Goal: Task Accomplishment & Management: Complete application form

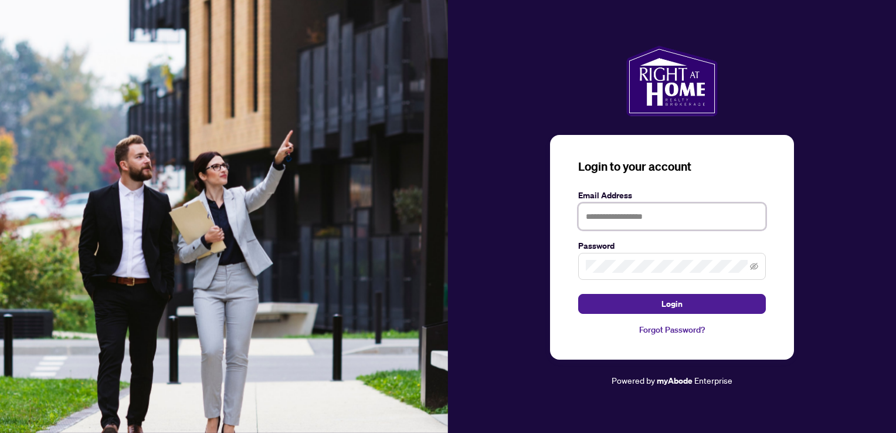
click at [627, 219] on input "text" at bounding box center [672, 216] width 188 height 27
type input "**********"
click at [611, 278] on span at bounding box center [672, 266] width 188 height 27
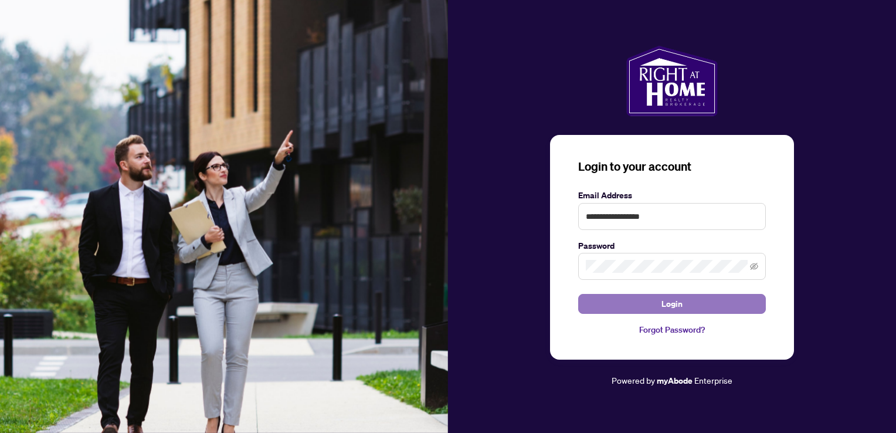
click at [669, 305] on span "Login" at bounding box center [672, 303] width 21 height 19
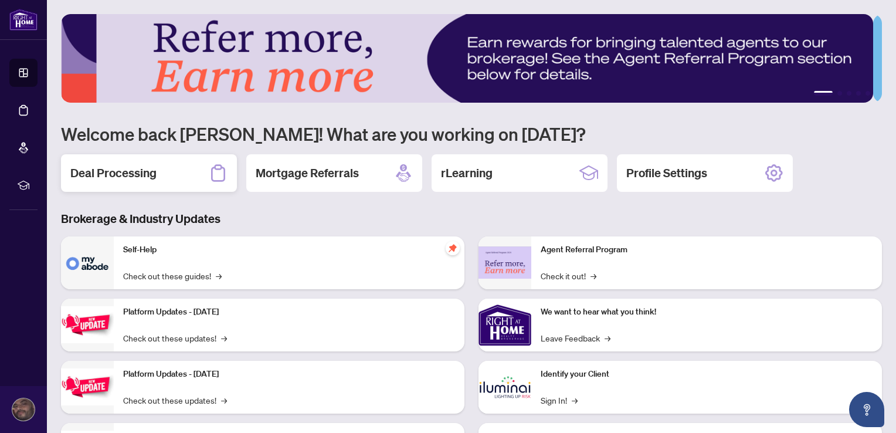
click at [143, 184] on div "Deal Processing" at bounding box center [149, 173] width 176 height 38
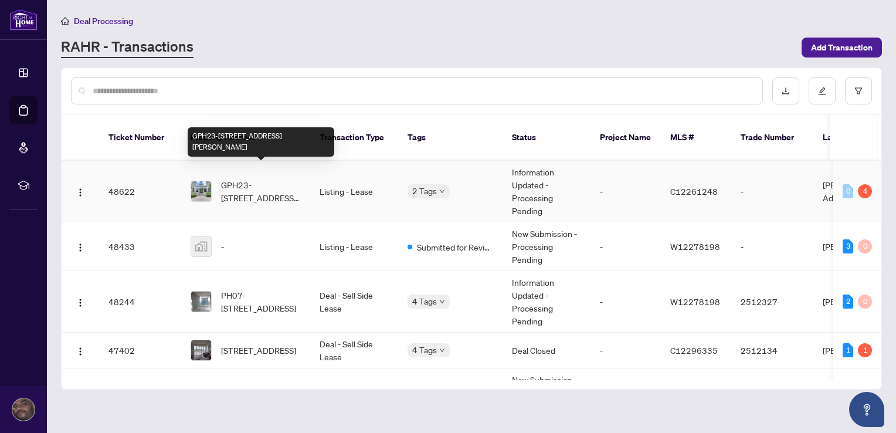
click at [234, 182] on span "GPH23-[STREET_ADDRESS][PERSON_NAME]" at bounding box center [261, 191] width 80 height 26
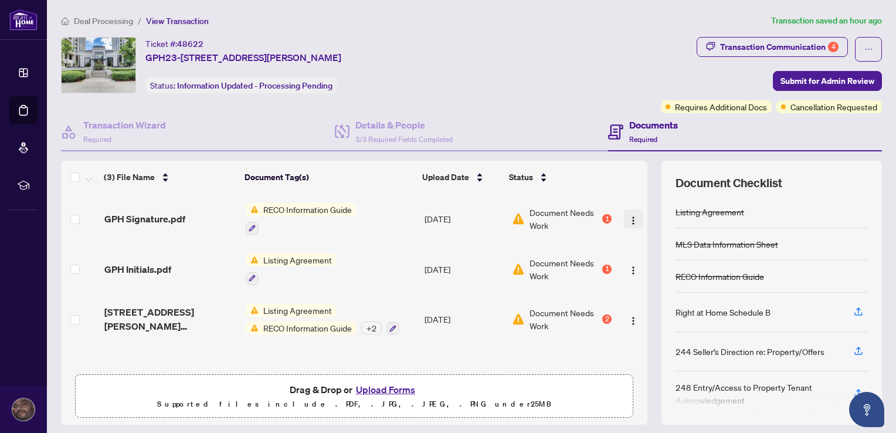
click at [629, 219] on img "button" at bounding box center [633, 220] width 9 height 9
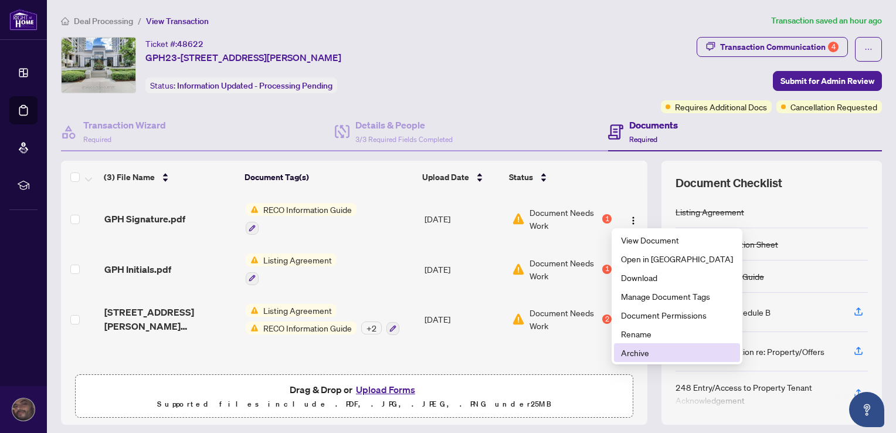
click at [634, 357] on span "Archive" at bounding box center [677, 352] width 112 height 13
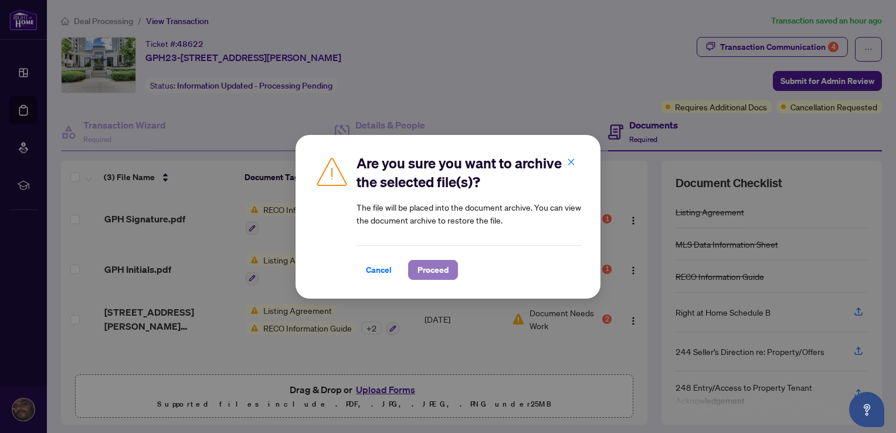
click at [428, 272] on span "Proceed" at bounding box center [433, 269] width 31 height 19
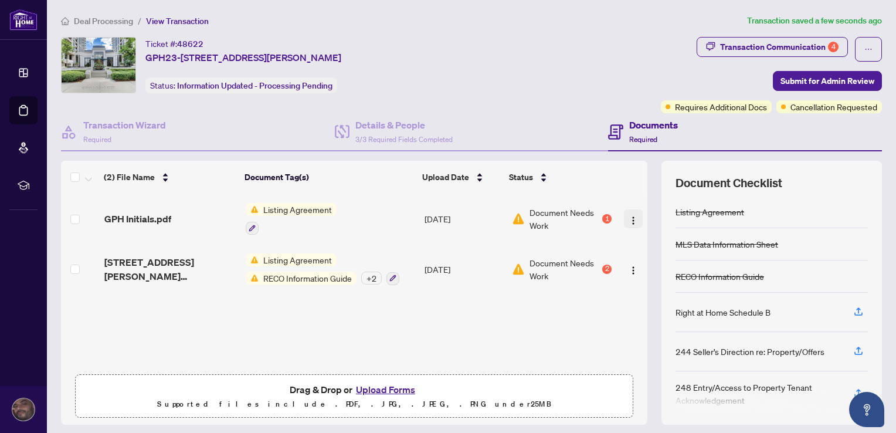
click at [629, 216] on img "button" at bounding box center [633, 220] width 9 height 9
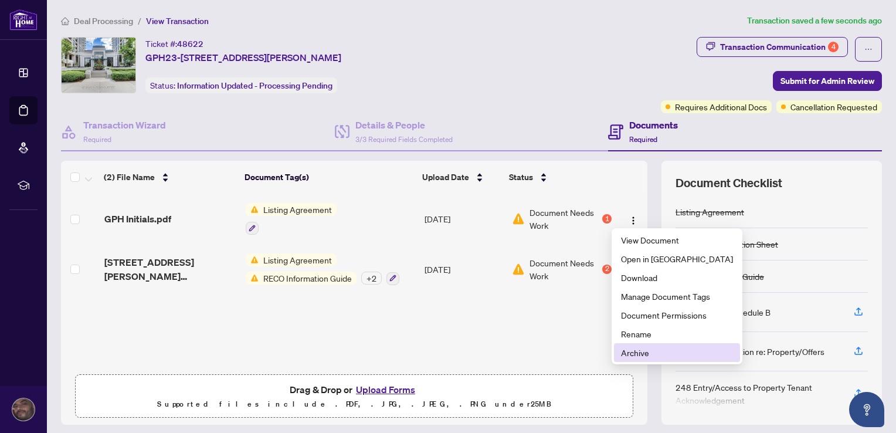
click at [634, 357] on span "Archive" at bounding box center [677, 352] width 112 height 13
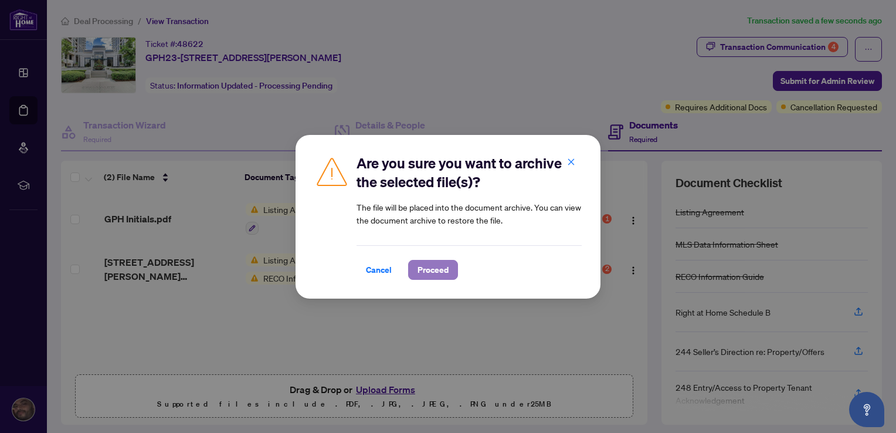
click at [433, 272] on span "Proceed" at bounding box center [433, 269] width 31 height 19
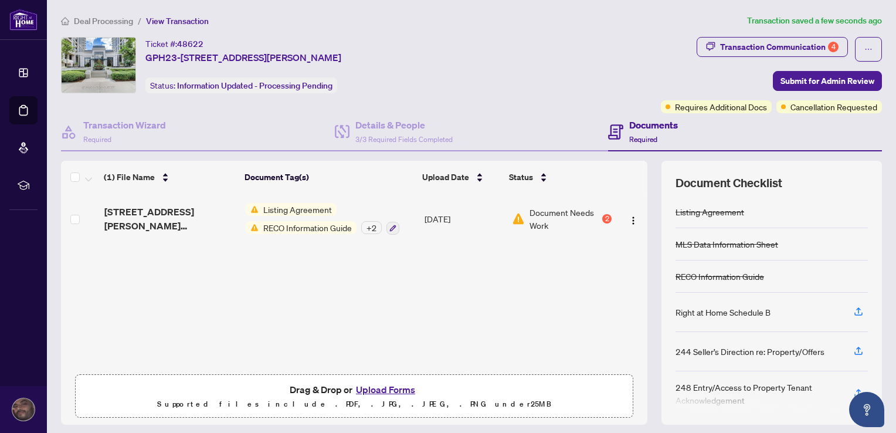
click at [381, 389] on button "Upload Forms" at bounding box center [386, 389] width 66 height 15
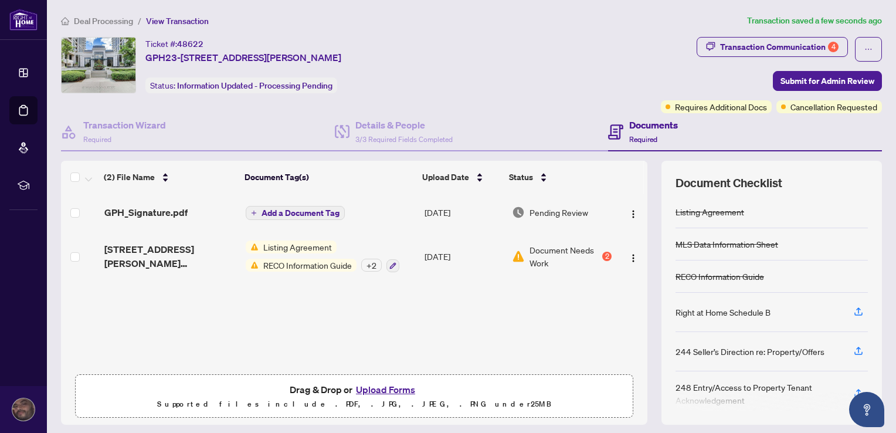
click at [174, 219] on td "GPH_Signature.pdf" at bounding box center [170, 213] width 141 height 38
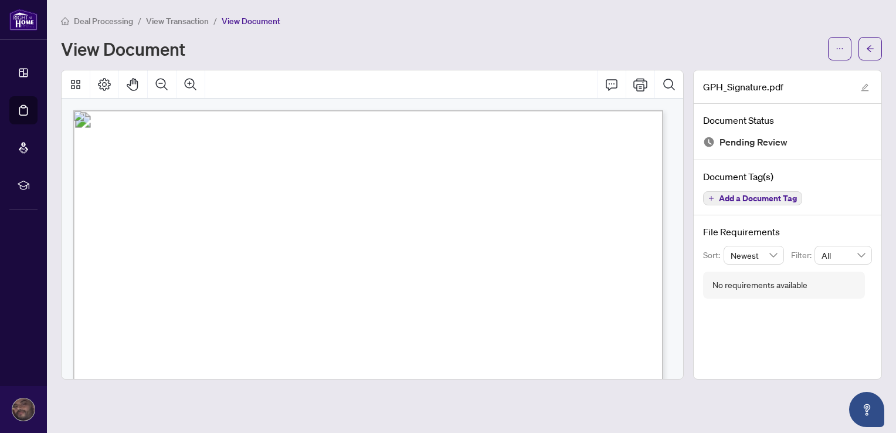
drag, startPoint x: 47, startPoint y: 1, endPoint x: 377, endPoint y: 29, distance: 330.9
click at [377, 29] on div "Deal Processing / View Transaction / View Document View Document" at bounding box center [471, 37] width 821 height 46
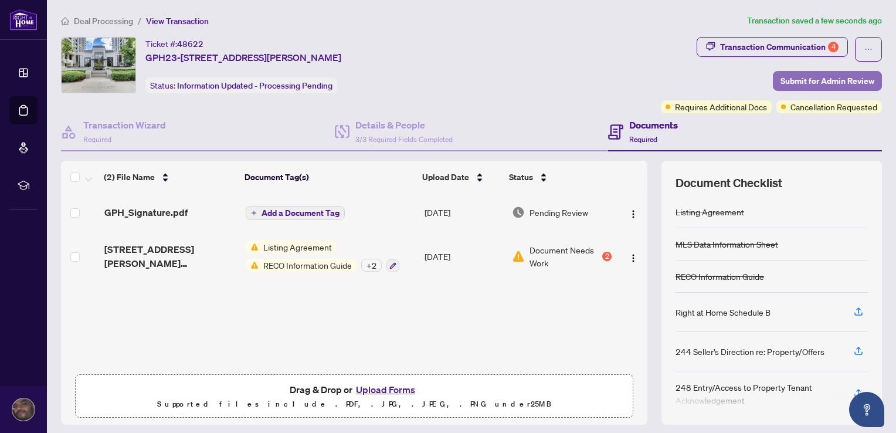
click at [845, 83] on span "Submit for Admin Review" at bounding box center [828, 81] width 94 height 19
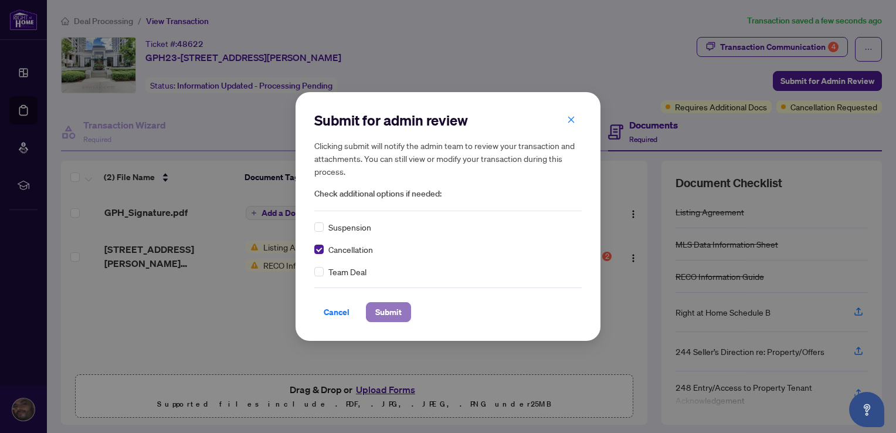
click at [387, 316] on span "Submit" at bounding box center [388, 312] width 26 height 19
